Goal: Transaction & Acquisition: Subscribe to service/newsletter

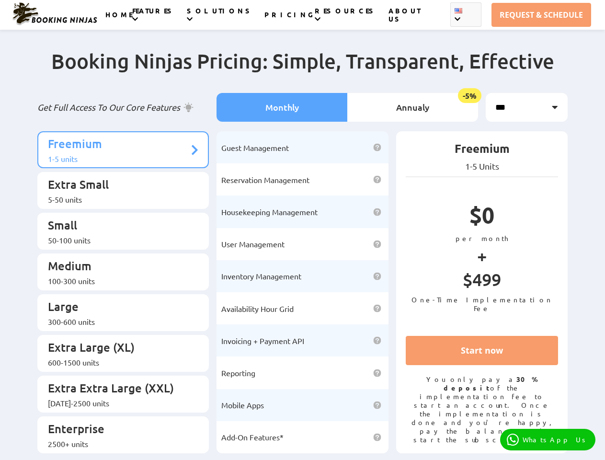
click at [302, 230] on li "User Management Save money on software license purchases by getting multiple us…" at bounding box center [303, 244] width 172 height 32
click at [541, 15] on link "REQUEST & SCHEDULE" at bounding box center [542, 15] width 100 height 24
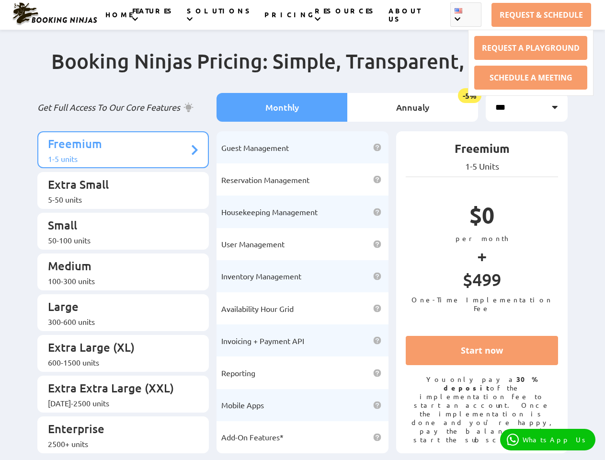
click at [169, 20] on li "FEATURES" at bounding box center [159, 15] width 55 height 16
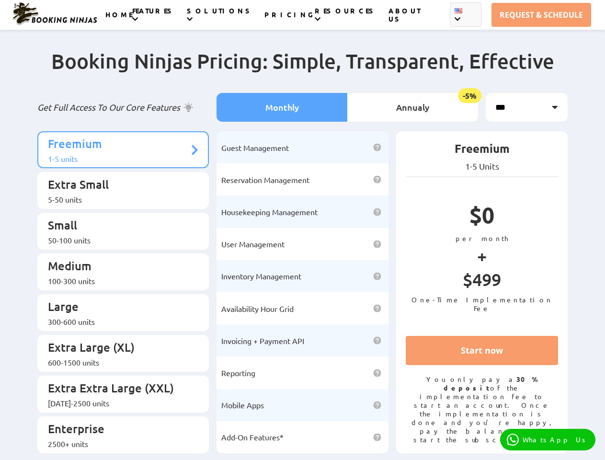
click at [230, 20] on li "SOLUTIONS" at bounding box center [226, 15] width 78 height 16
click at [339, 20] on li "RESOURCES CLIENT PORTAL BLOG FAQS CUSTOMER STORIES WEBINARS" at bounding box center [351, 15] width 73 height 16
click at [456, 20] on li "English Espanol Portuguese Indonesian Turkish German Arabic Italian Dutch" at bounding box center [465, 14] width 31 height 25
click at [282, 105] on li "Monthly" at bounding box center [282, 107] width 131 height 29
click at [412, 105] on li "Annualy -5%" at bounding box center [412, 107] width 131 height 29
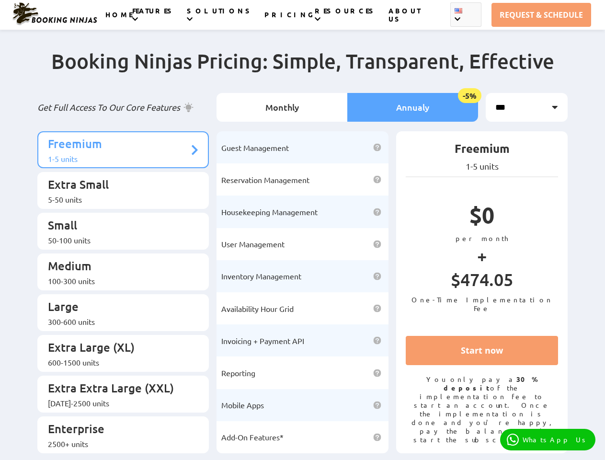
click at [123, 146] on p "Freemium" at bounding box center [118, 145] width 141 height 18
click at [123, 183] on p "Extra Small" at bounding box center [118, 186] width 141 height 18
